Goal: Find specific page/section: Find specific page/section

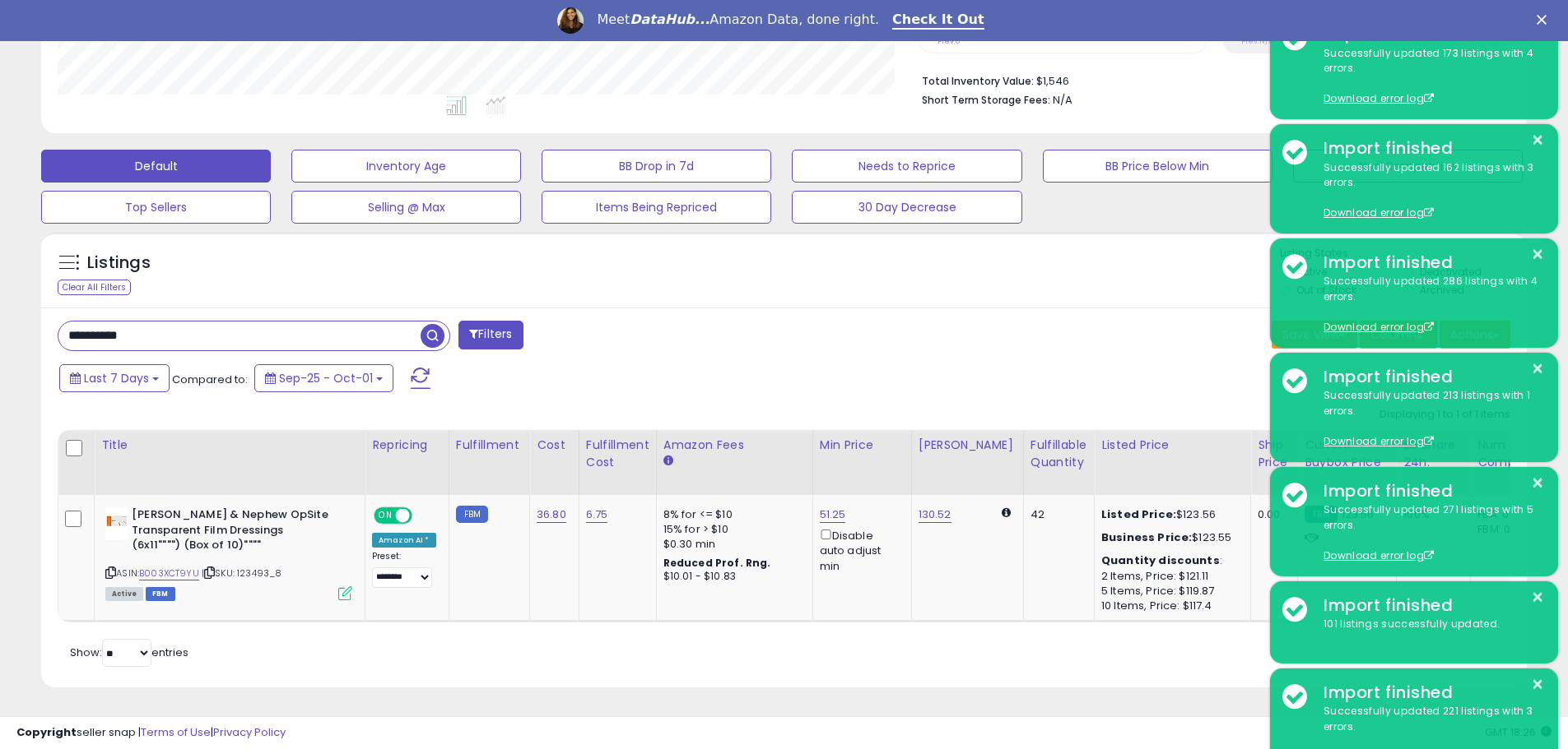
scroll to position [337, 861]
drag, startPoint x: 203, startPoint y: 328, endPoint x: 34, endPoint y: 318, distance: 169.3
click at [34, 318] on div "Listings Clear All Filters" at bounding box center [784, 466] width 1510 height 485
type input "********"
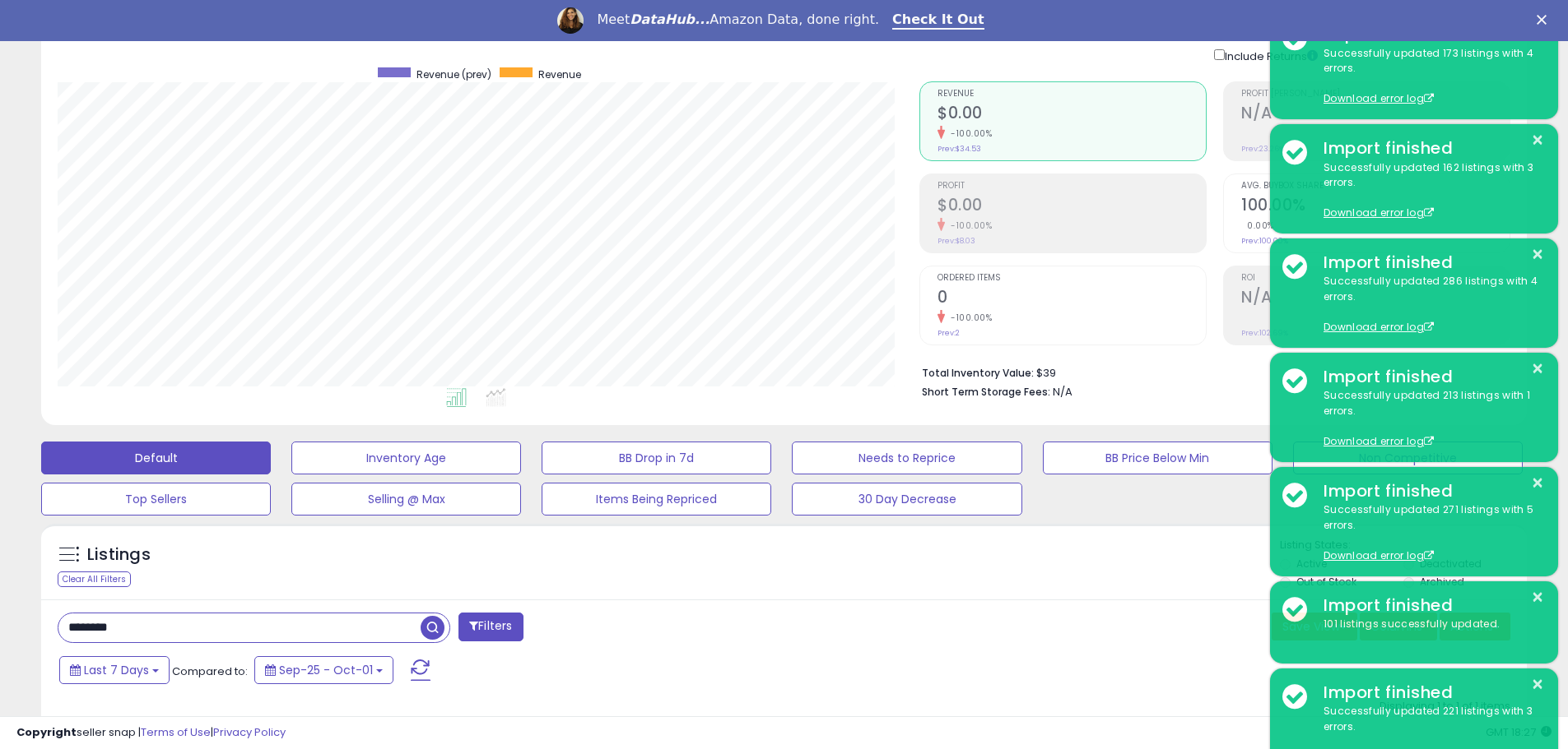
scroll to position [0, 0]
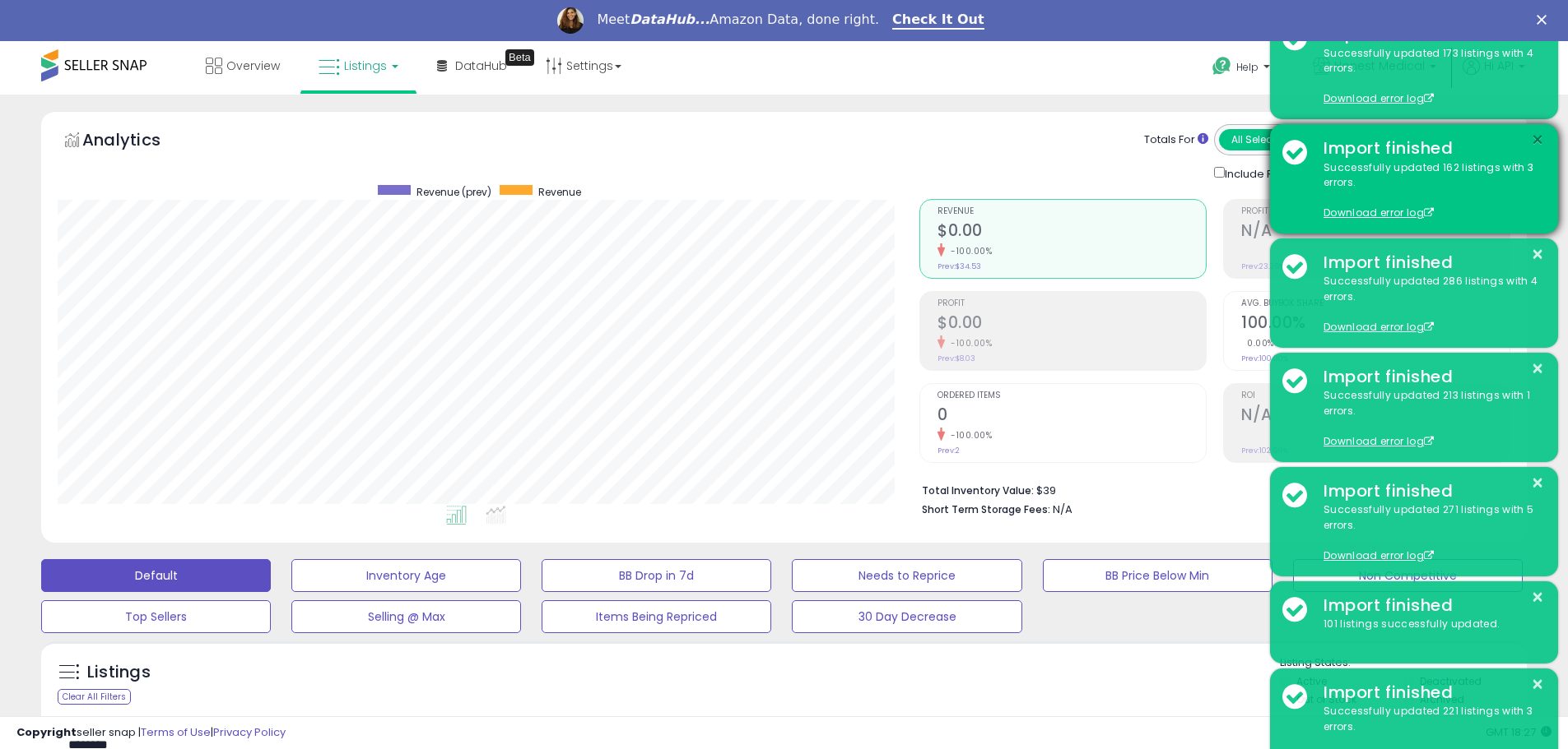
click at [1538, 140] on button "×" at bounding box center [1536, 140] width 13 height 20
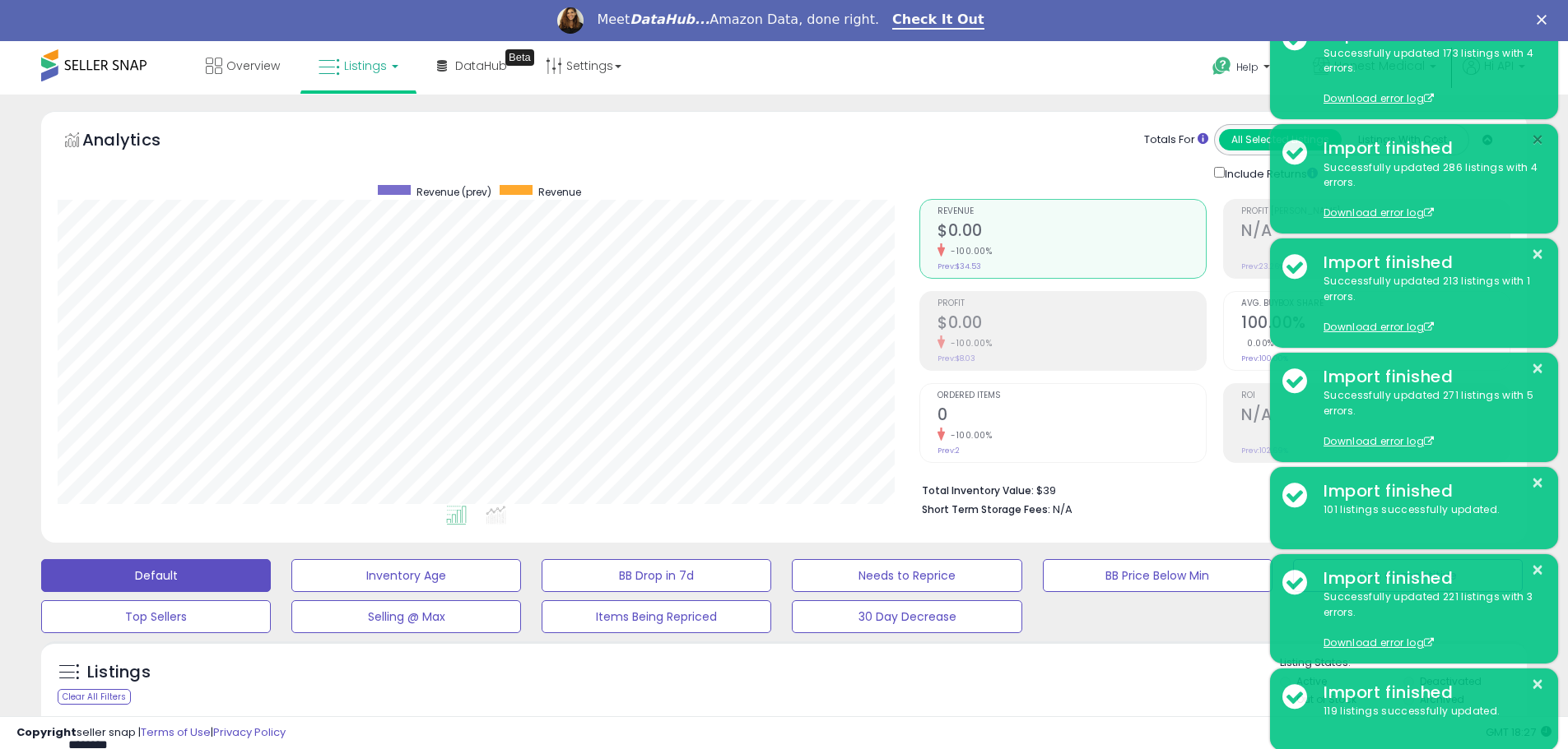
click at [1538, 140] on button "×" at bounding box center [1536, 140] width 13 height 20
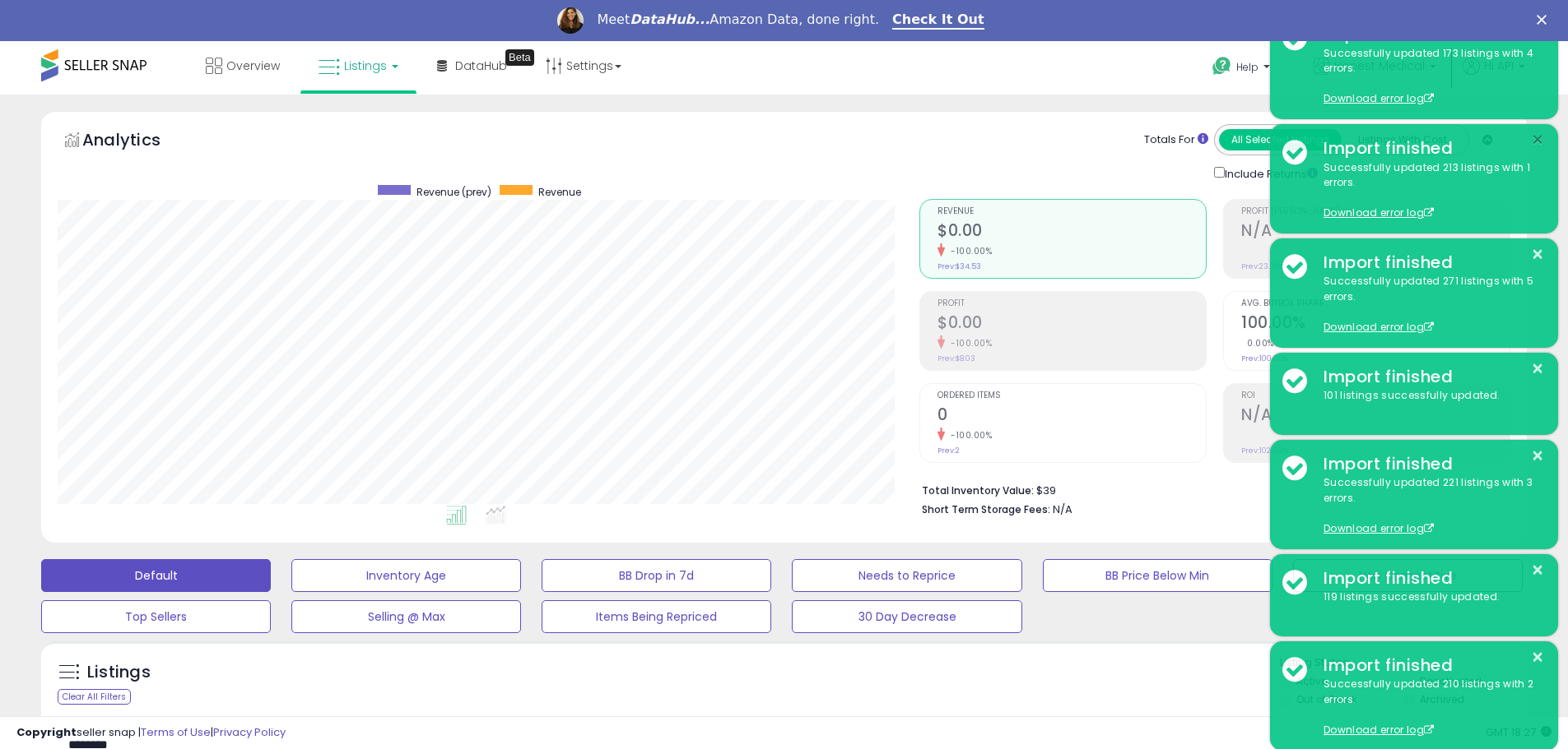
click at [1538, 140] on button "×" at bounding box center [1536, 140] width 13 height 20
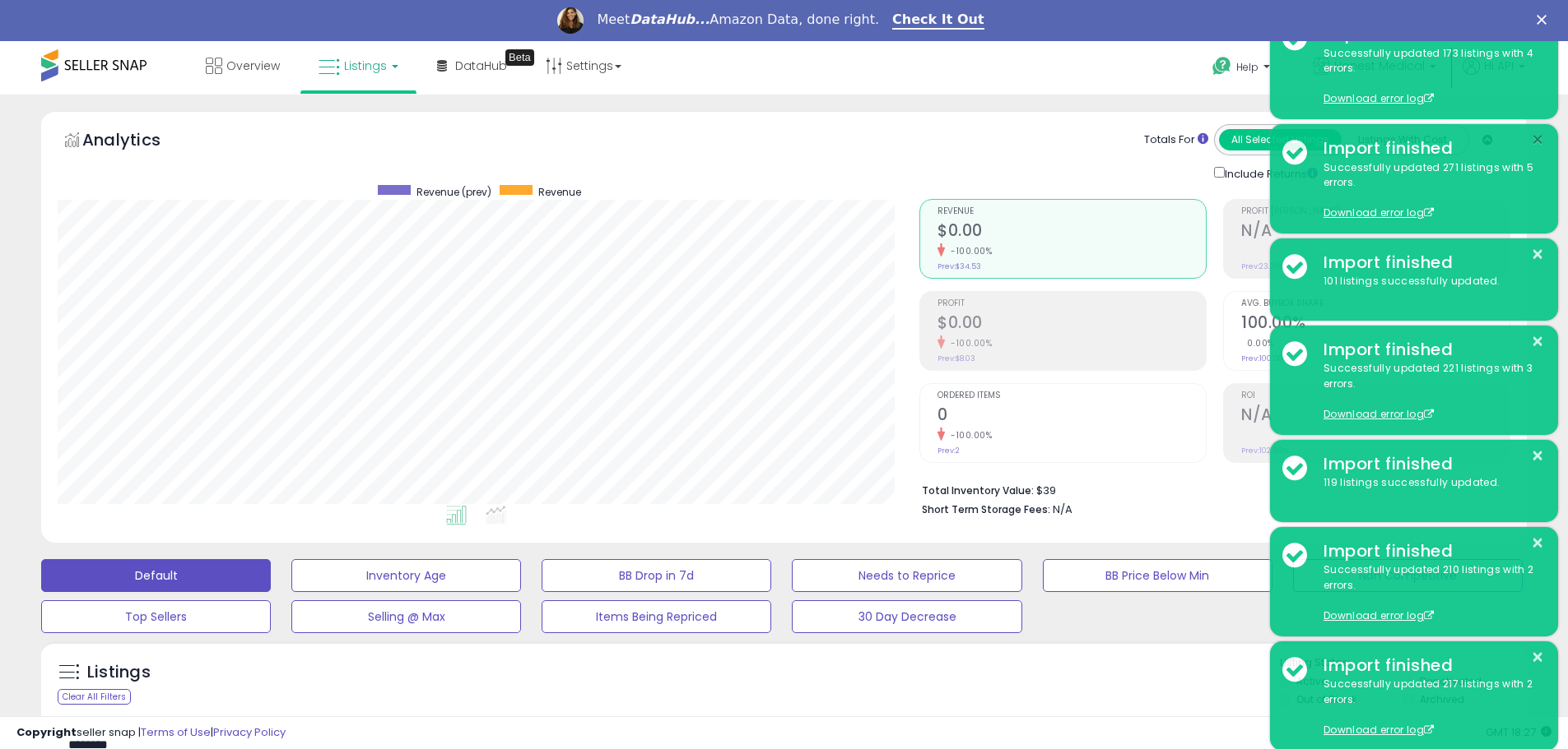
click at [1538, 140] on button "×" at bounding box center [1536, 140] width 13 height 20
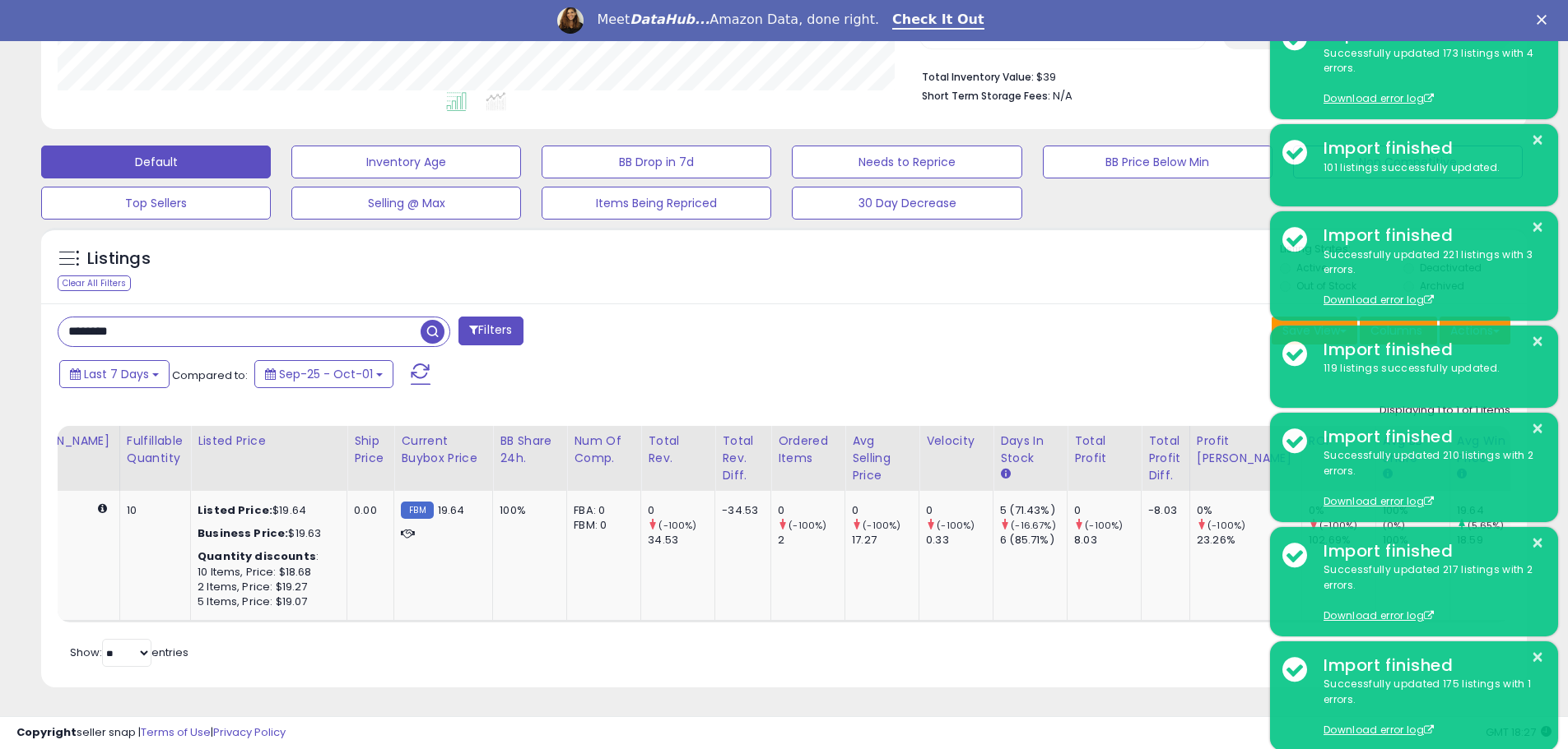
scroll to position [0, 900]
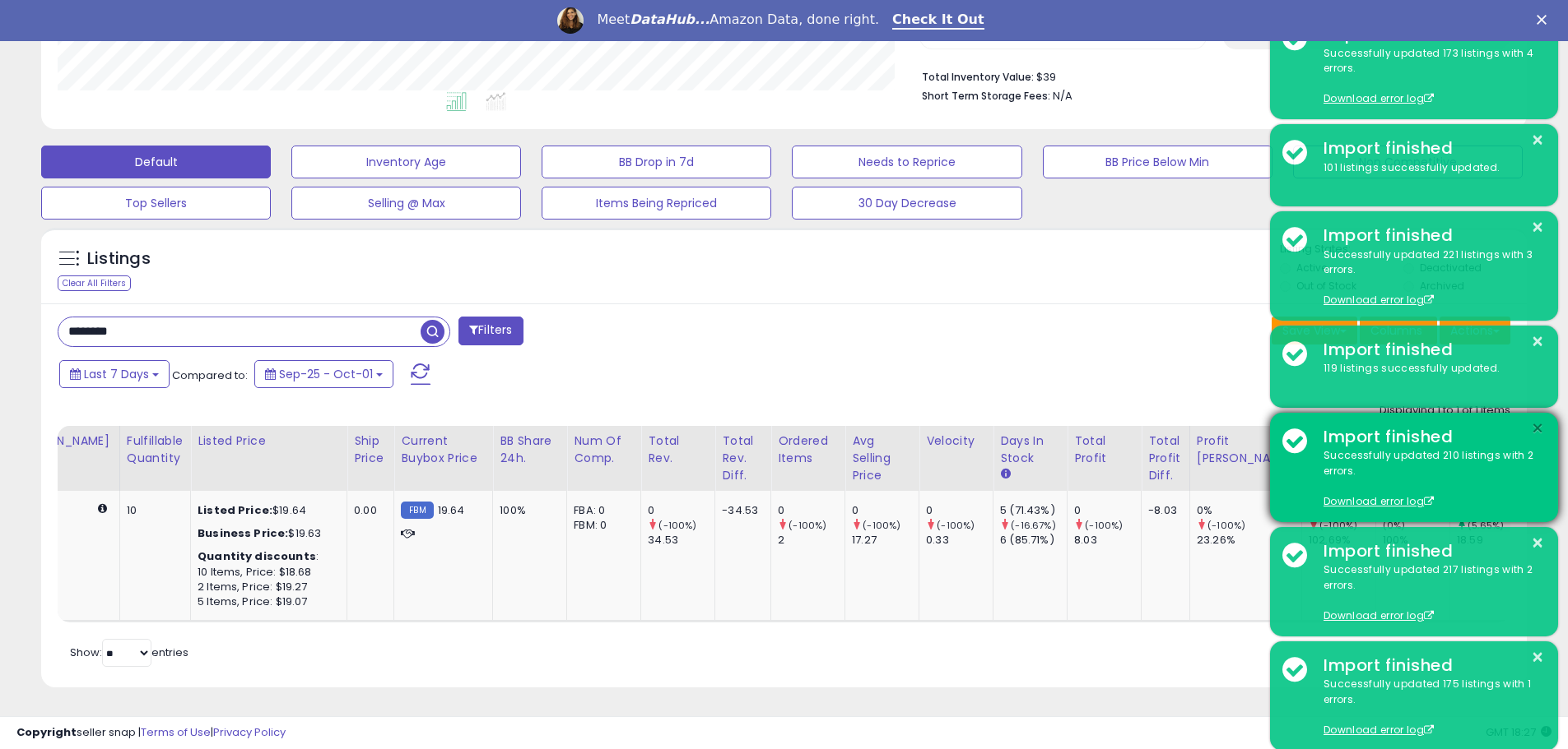
drag, startPoint x: 1541, startPoint y: 429, endPoint x: 1549, endPoint y: 462, distance: 34.0
click at [1541, 430] on button "×" at bounding box center [1536, 429] width 13 height 20
click at [1536, 543] on button "×" at bounding box center [1536, 543] width 13 height 20
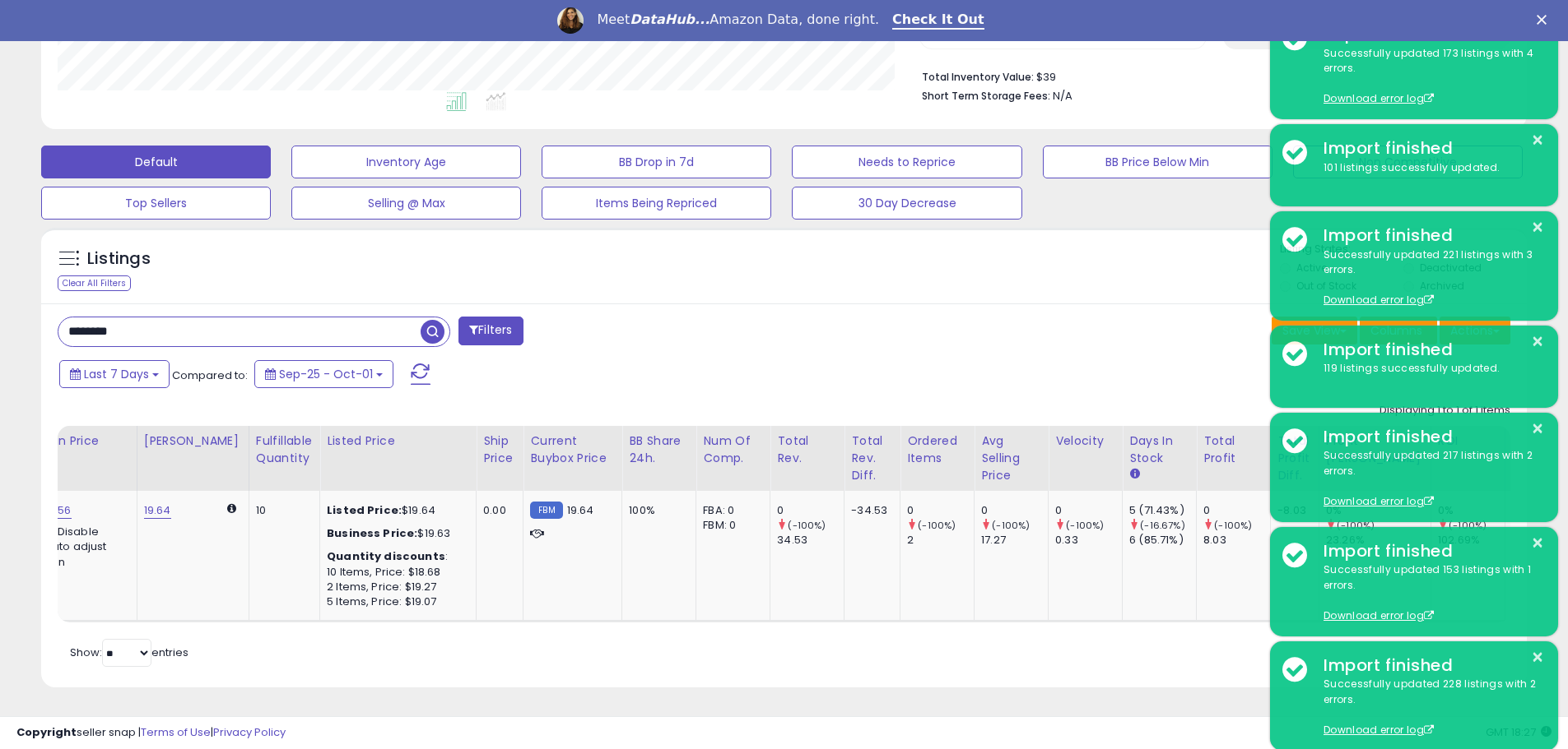
scroll to position [0, 0]
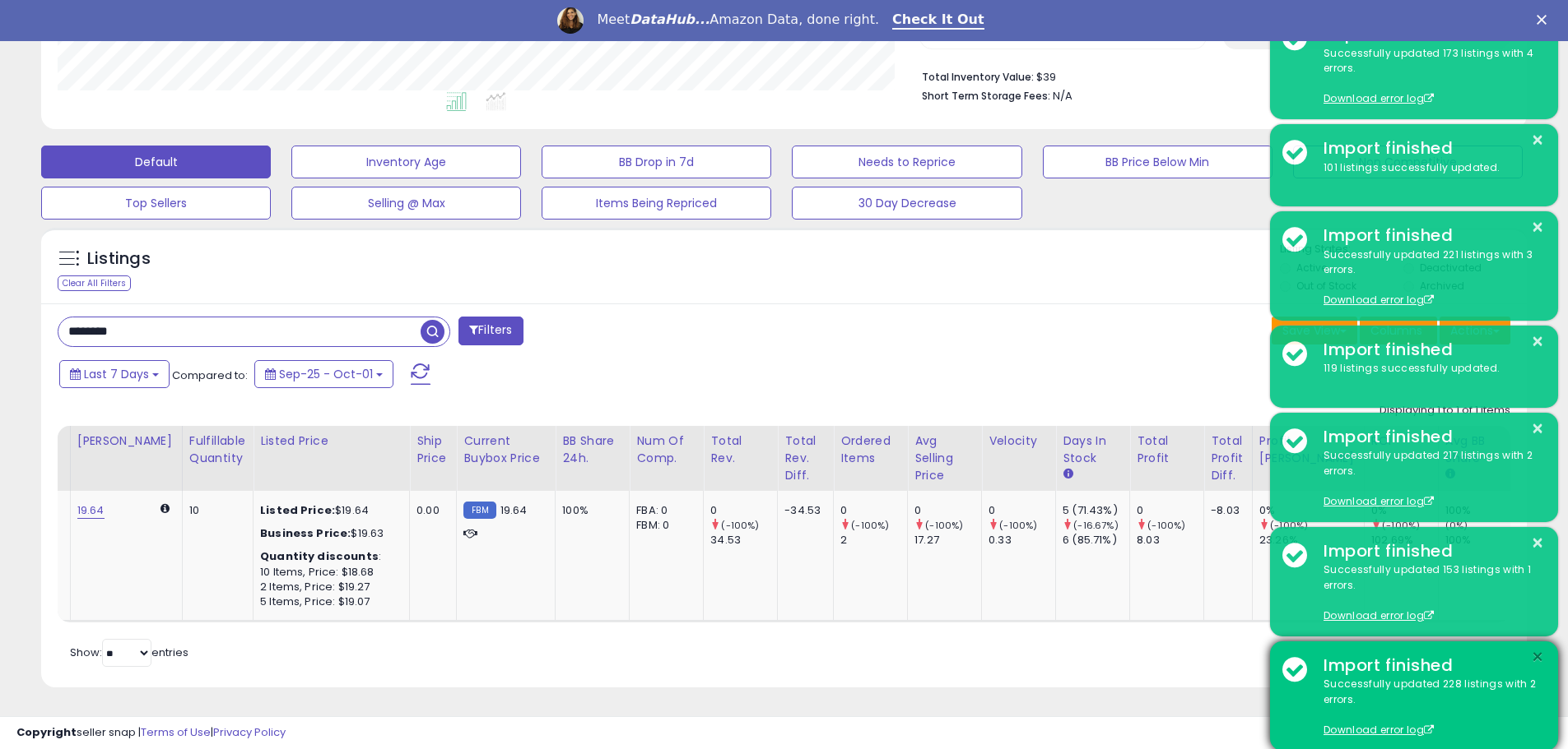
click at [1531, 653] on button "×" at bounding box center [1536, 658] width 13 height 20
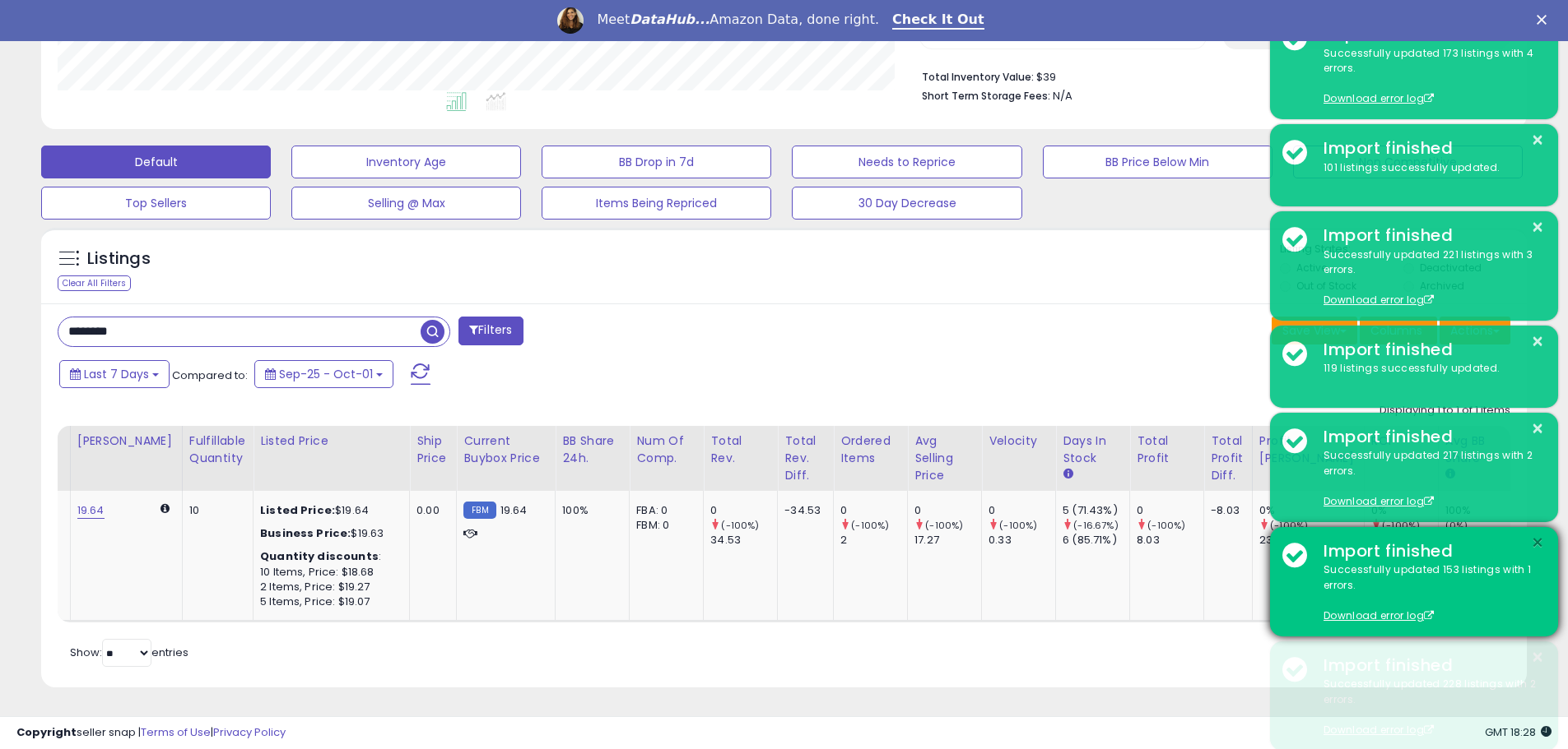
click at [1532, 540] on button "×" at bounding box center [1536, 543] width 13 height 20
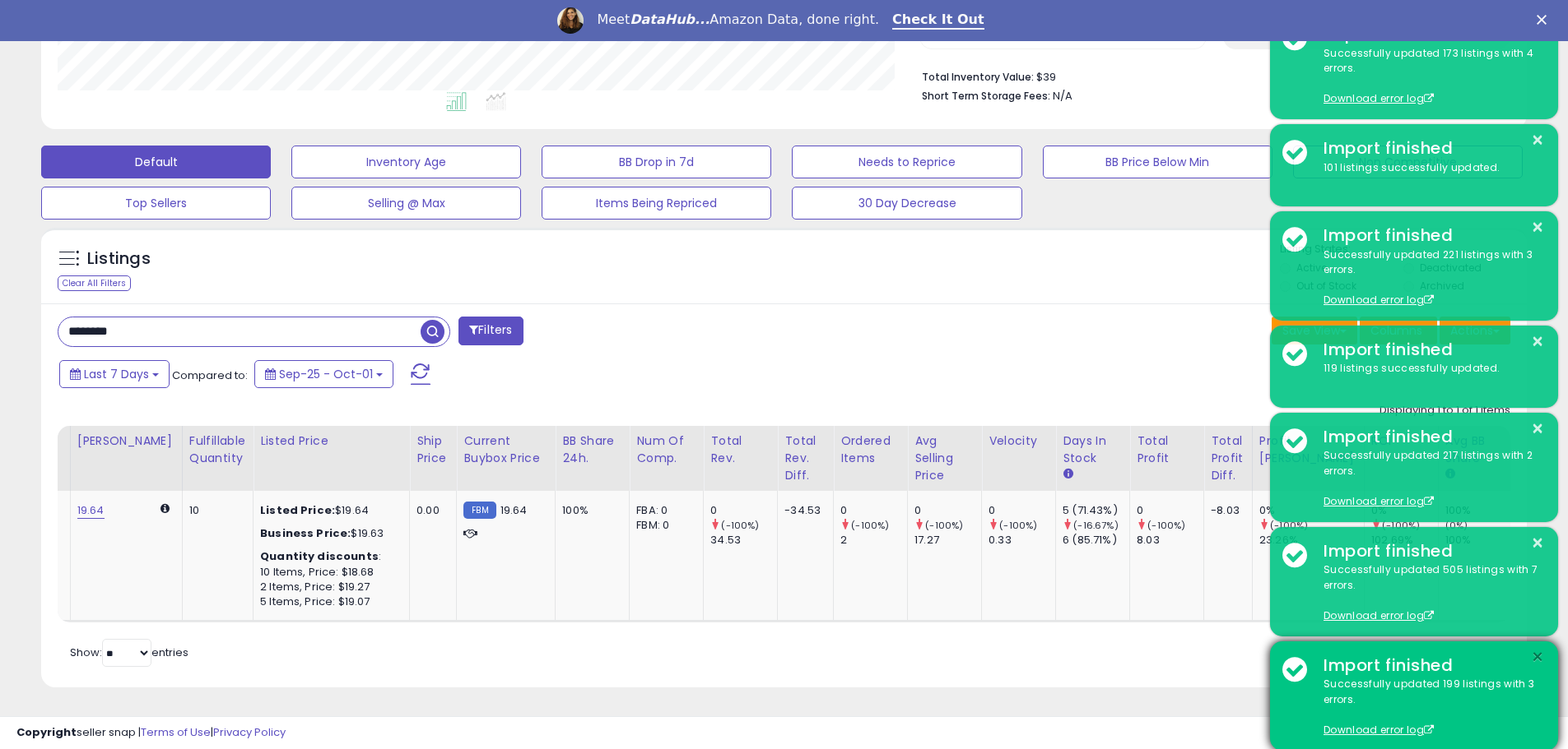
click at [1538, 653] on button "×" at bounding box center [1536, 658] width 13 height 20
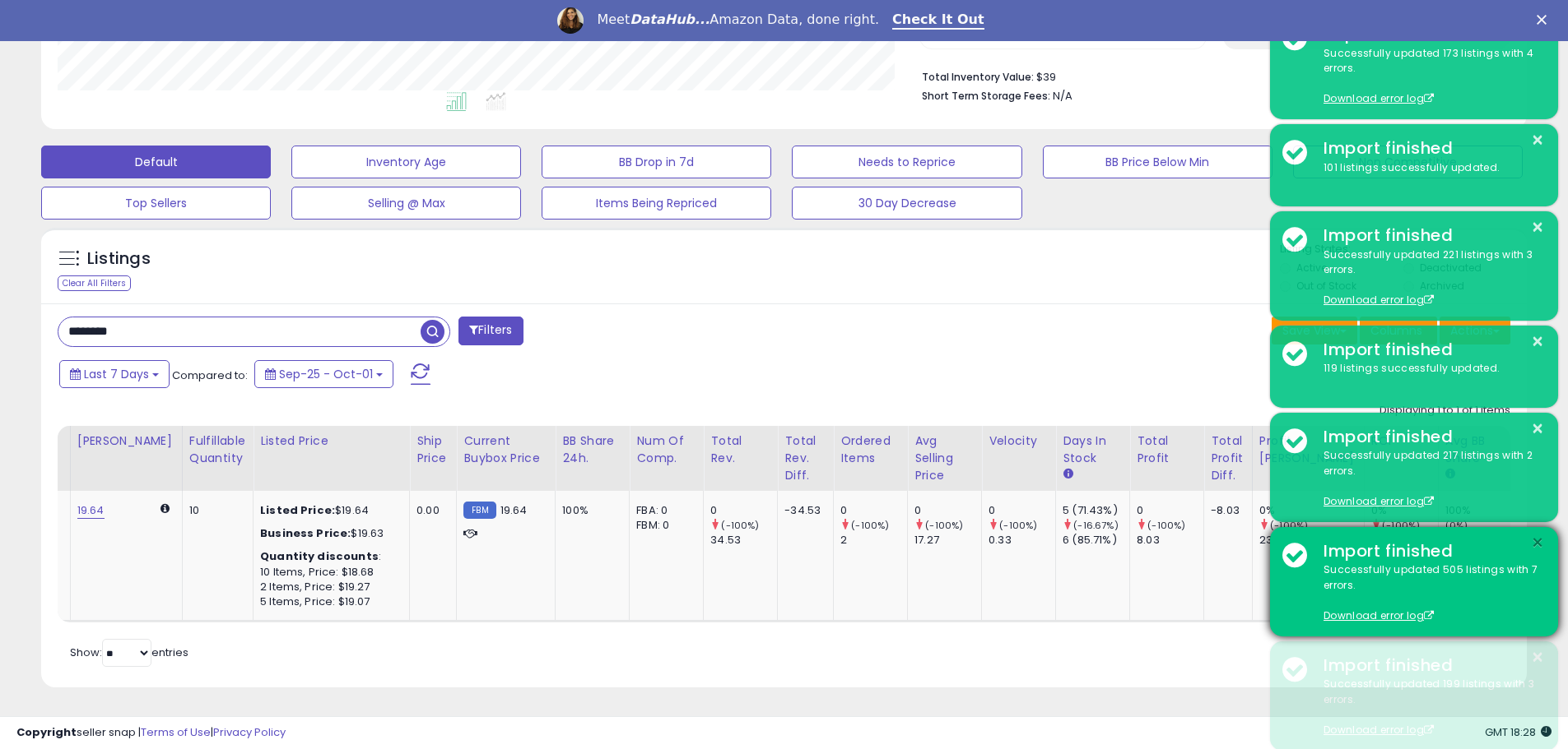
click at [1533, 536] on button "×" at bounding box center [1536, 543] width 13 height 20
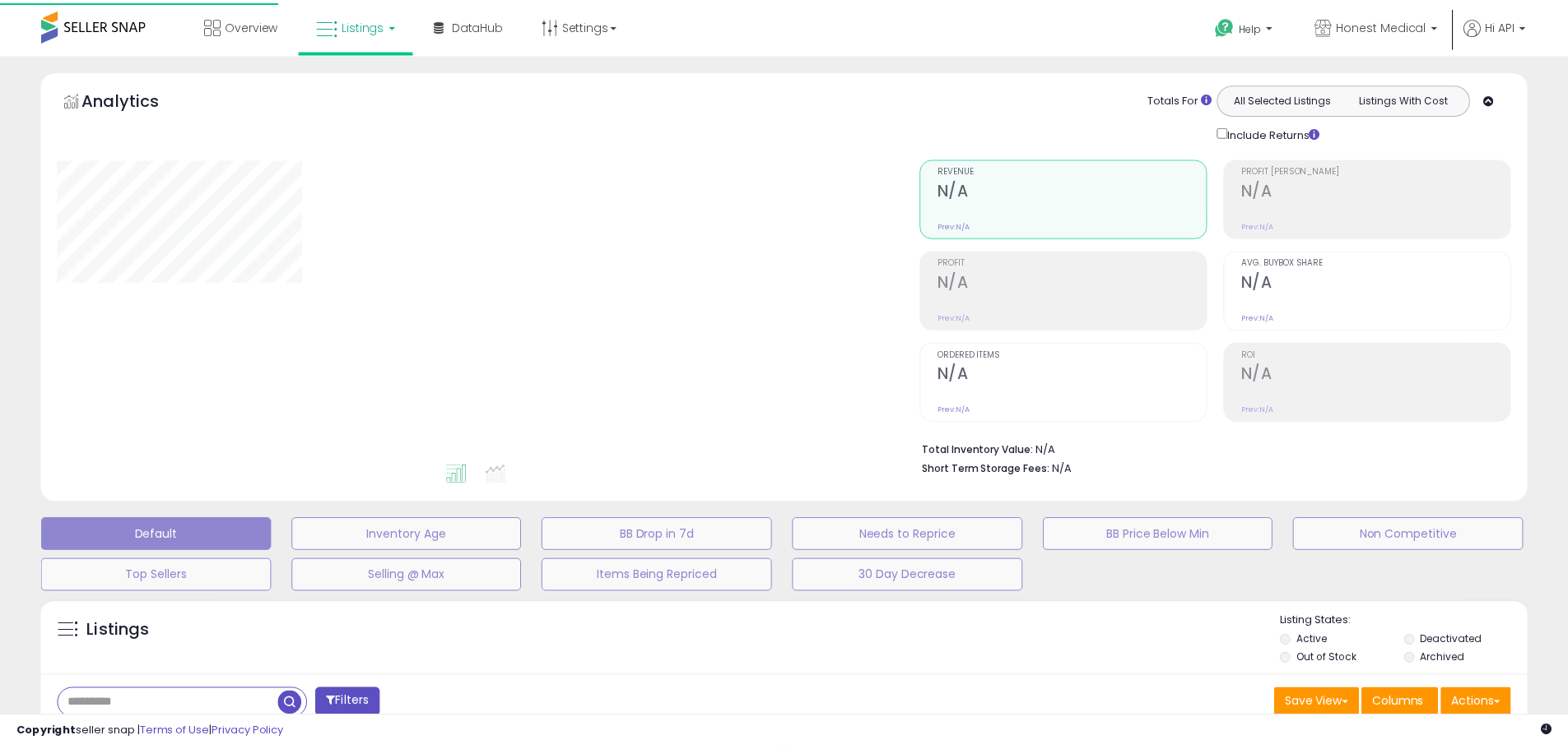
scroll to position [271, 0]
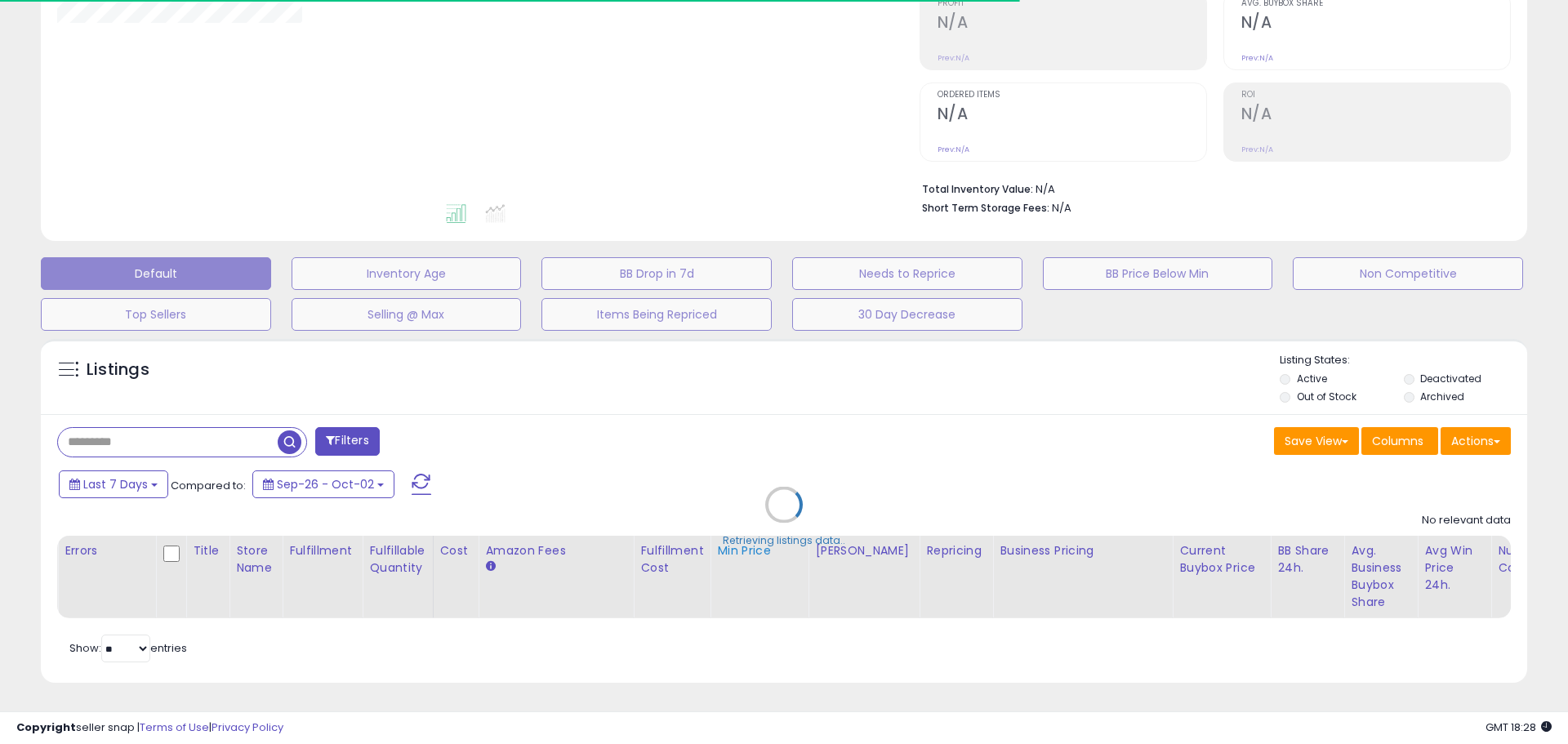
type input "********"
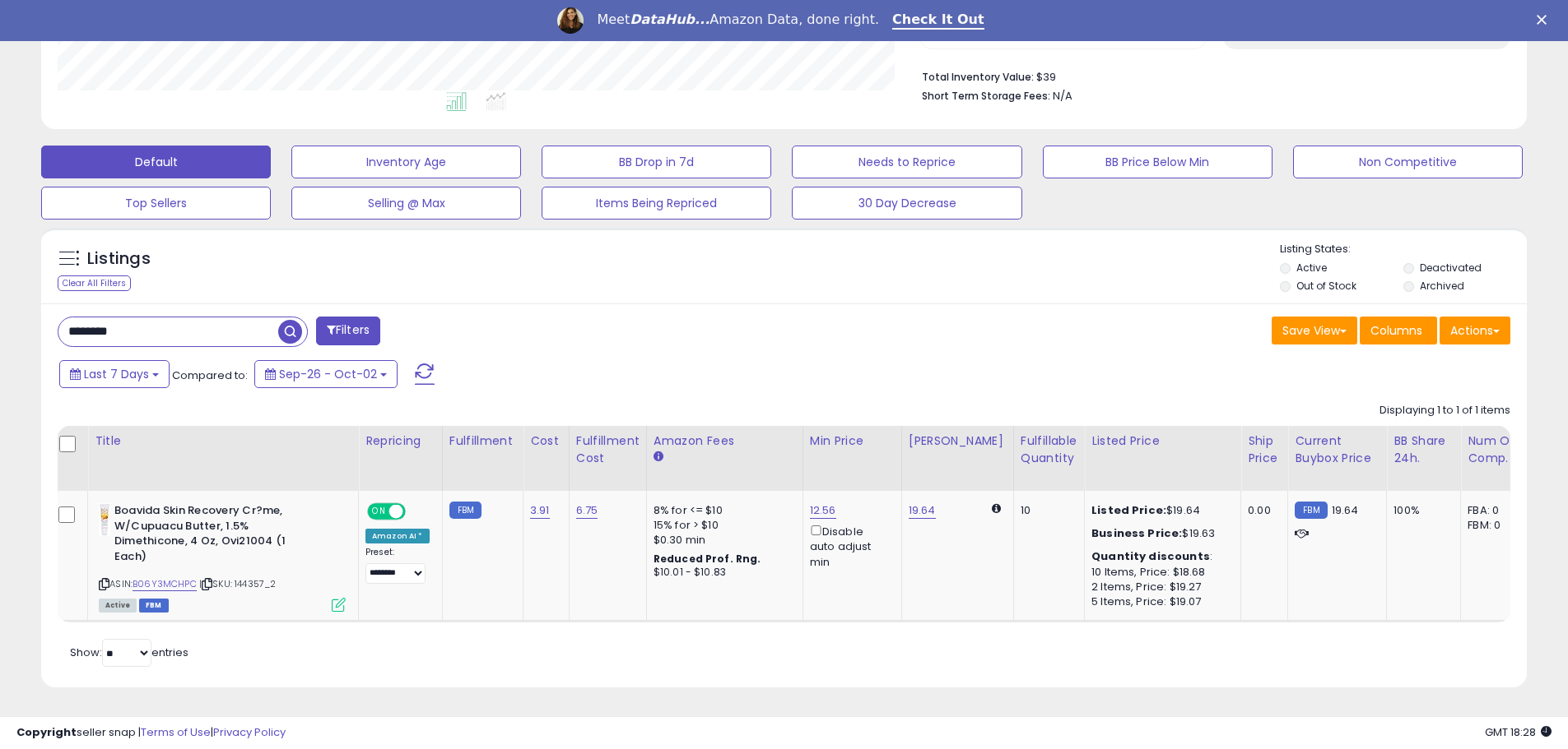
scroll to position [0, 0]
